Goal: Check status: Check status

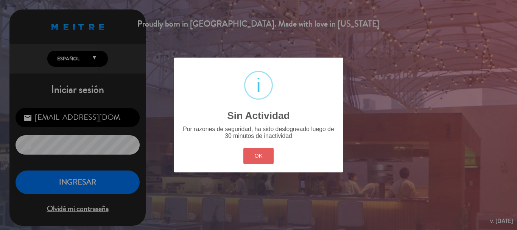
click at [257, 154] on button "OK" at bounding box center [258, 155] width 31 height 16
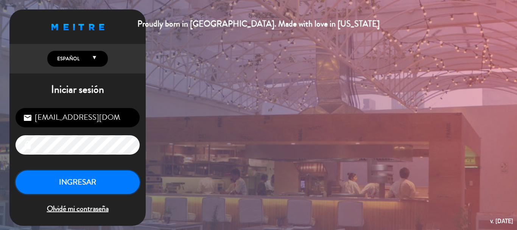
click at [54, 179] on button "INGRESAR" at bounding box center [78, 182] width 124 height 24
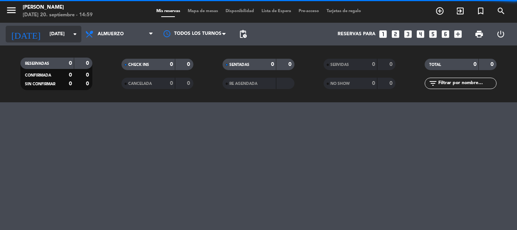
click at [62, 34] on input "[DATE]" at bounding box center [78, 34] width 64 height 13
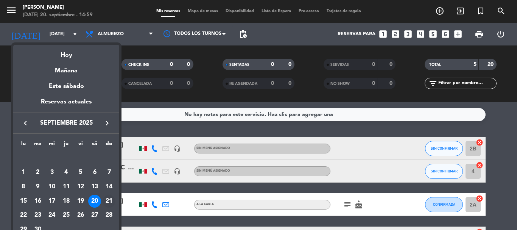
click at [107, 200] on div "21" at bounding box center [108, 200] width 13 height 13
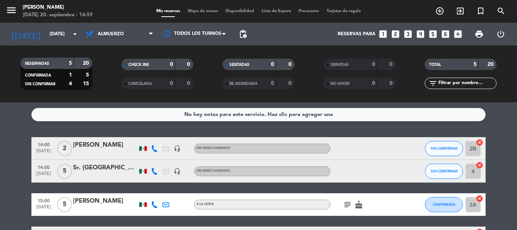
type input "[DATE]"
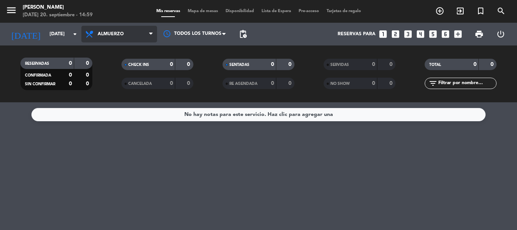
click at [118, 37] on span "Almuerzo" at bounding box center [119, 34] width 76 height 17
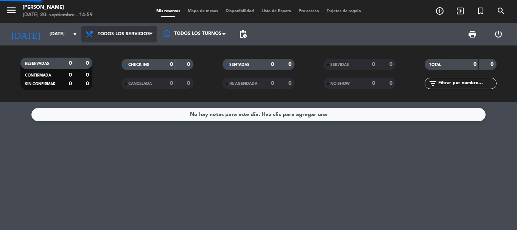
click at [116, 53] on div "menu [PERSON_NAME][DATE] 20. septiembre - 14:59 Mis reservas Mapa de mesas Disp…" at bounding box center [258, 51] width 517 height 102
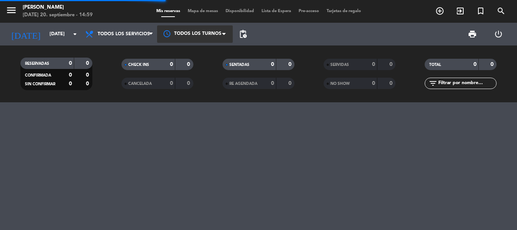
click at [197, 36] on div at bounding box center [195, 33] width 76 height 17
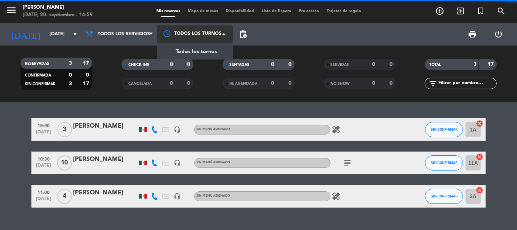
click at [194, 52] on span "Todos los turnos" at bounding box center [195, 51] width 41 height 9
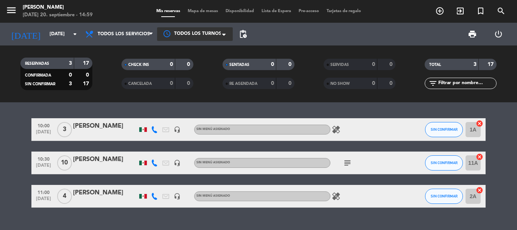
click at [345, 161] on icon "subject" at bounding box center [347, 162] width 9 height 9
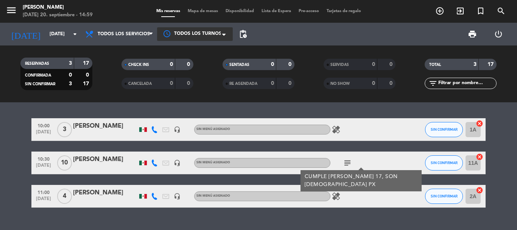
click at [345, 161] on icon "subject" at bounding box center [347, 162] width 9 height 9
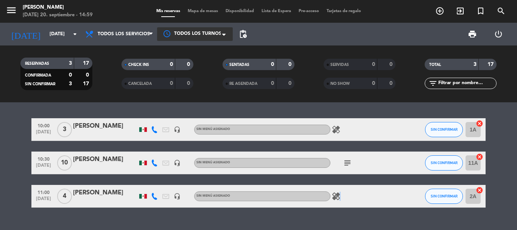
click at [338, 192] on icon "healing" at bounding box center [335, 195] width 9 height 9
click at [338, 127] on icon "healing" at bounding box center [335, 129] width 9 height 9
click at [419, 103] on div "10:00 [DATE] 3 [PERSON_NAME] headset_mic Sin menú asignado healing NIÑAA LAS MO…" at bounding box center [258, 165] width 517 height 127
